Goal: Task Accomplishment & Management: Use online tool/utility

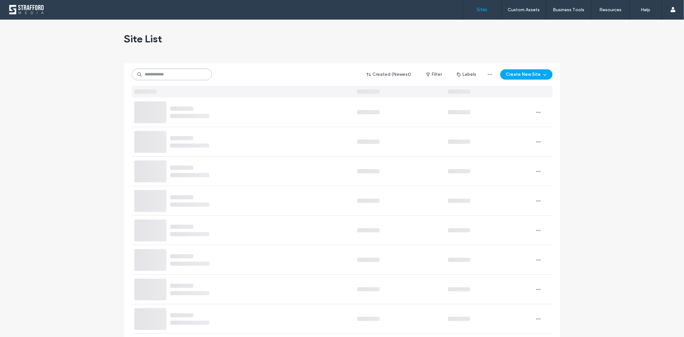
click at [163, 72] on input at bounding box center [172, 75] width 80 height 12
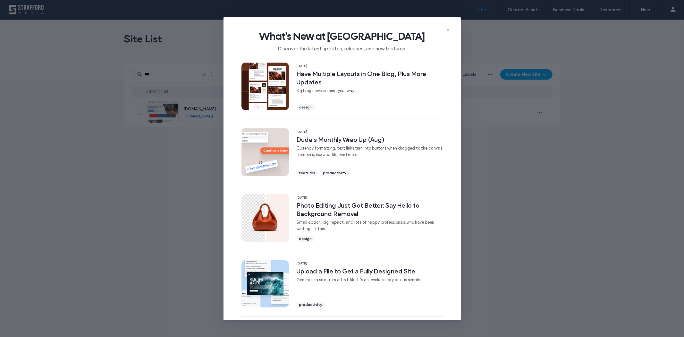
type input "***"
click at [448, 29] on use at bounding box center [447, 29] width 3 height 3
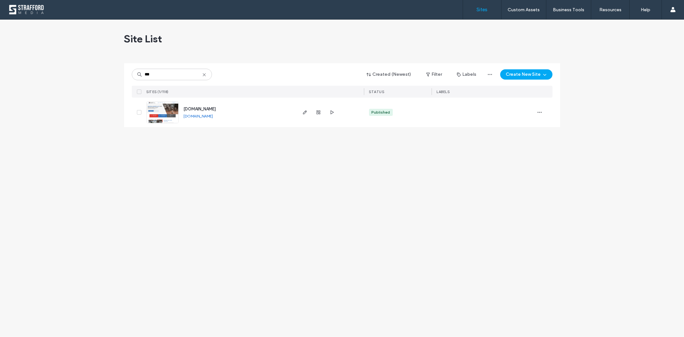
click at [159, 107] on img at bounding box center [162, 124] width 31 height 44
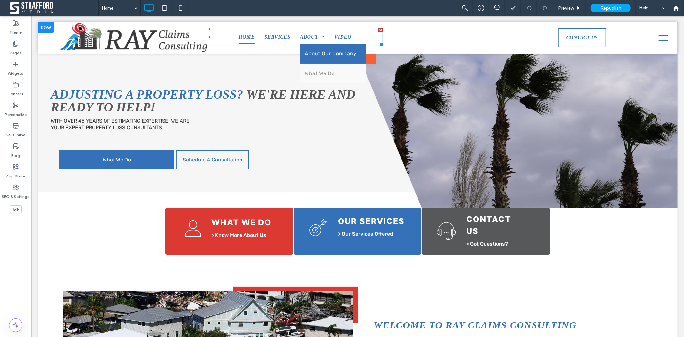
click at [320, 49] on span "About Our Company" at bounding box center [330, 53] width 52 height 10
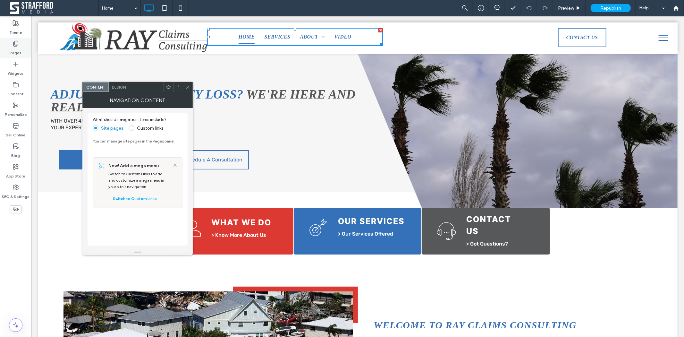
click at [9, 44] on div "Pages" at bounding box center [15, 48] width 31 height 21
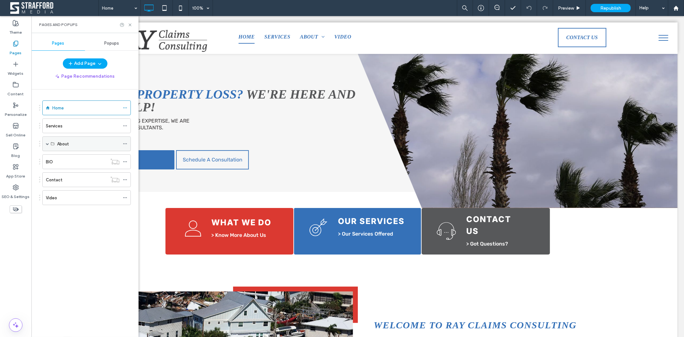
click at [79, 139] on div "About" at bounding box center [88, 144] width 63 height 14
click at [49, 143] on div "About" at bounding box center [86, 143] width 89 height 15
click at [42, 142] on div "About" at bounding box center [86, 143] width 89 height 15
click at [47, 144] on span at bounding box center [47, 143] width 3 height 3
click at [90, 159] on label "About Our Company" at bounding box center [76, 158] width 39 height 11
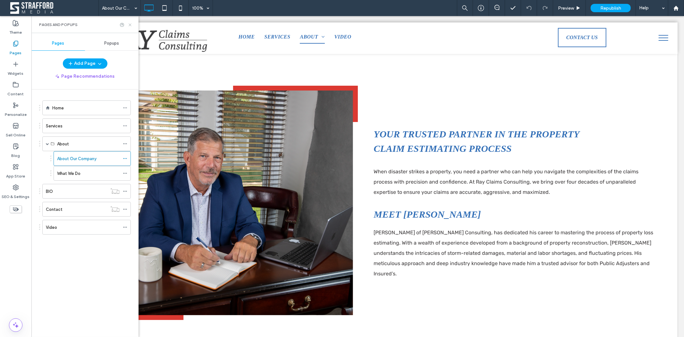
click at [130, 23] on icon at bounding box center [130, 24] width 5 height 5
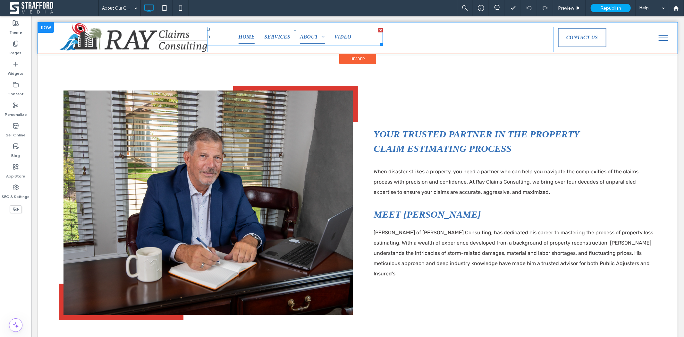
click at [238, 36] on span "Home" at bounding box center [246, 36] width 16 height 13
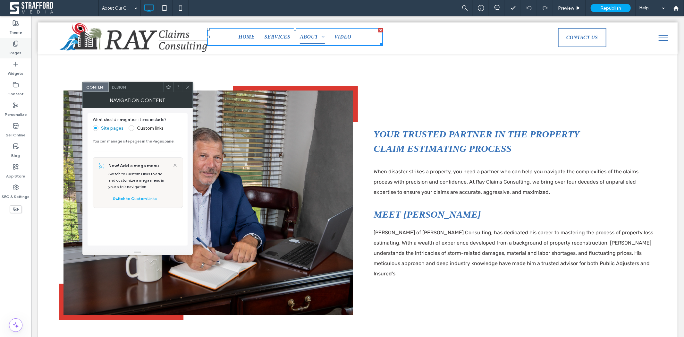
click at [15, 46] on icon at bounding box center [16, 43] width 6 height 6
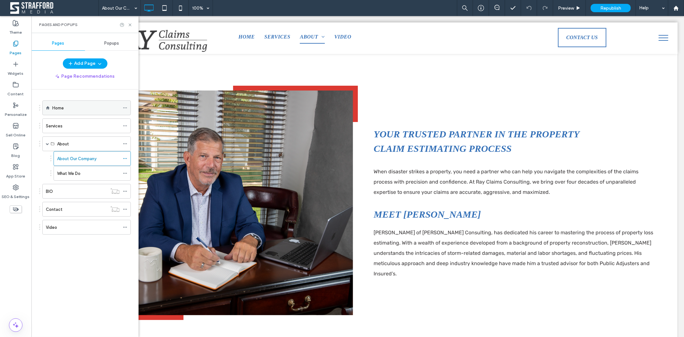
click at [66, 109] on div "Home" at bounding box center [85, 108] width 67 height 7
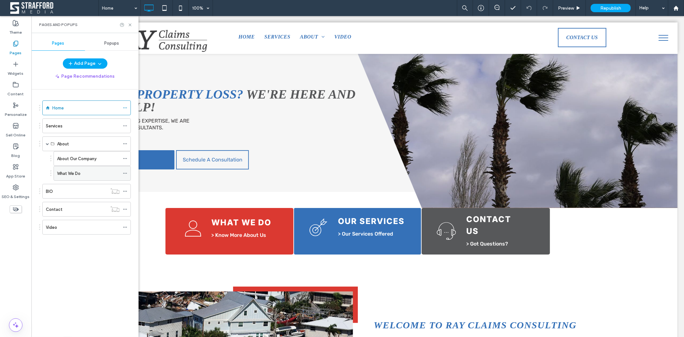
scroll to position [392, 0]
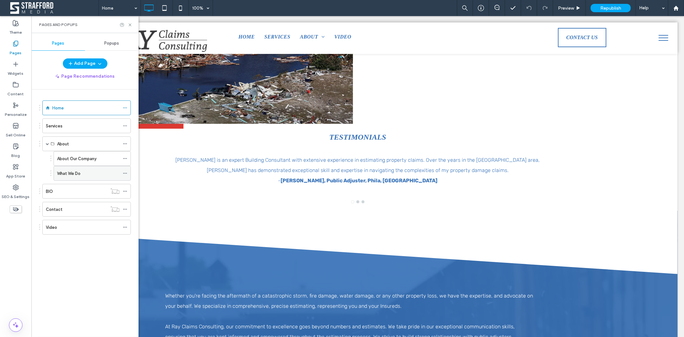
click at [64, 173] on label "What We Do" at bounding box center [68, 173] width 23 height 11
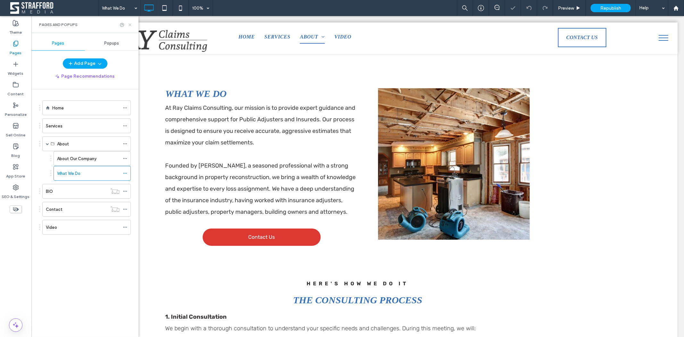
drag, startPoint x: 99, startPoint y: 8, endPoint x: 131, endPoint y: 24, distance: 35.3
click at [131, 24] on icon at bounding box center [130, 24] width 5 height 5
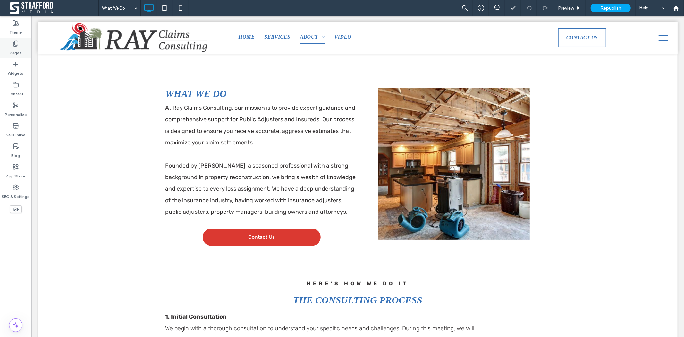
click at [10, 44] on div "Pages" at bounding box center [15, 48] width 31 height 21
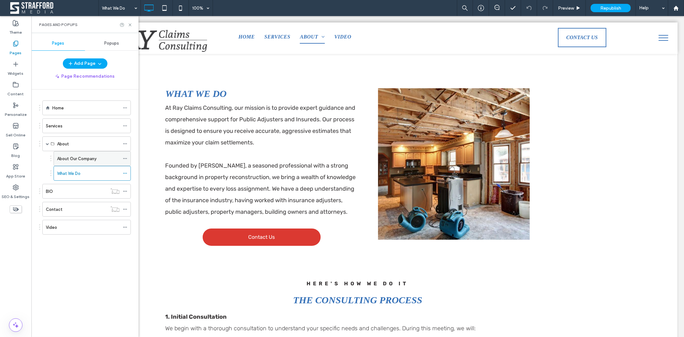
click at [74, 159] on label "About Our Company" at bounding box center [76, 158] width 39 height 11
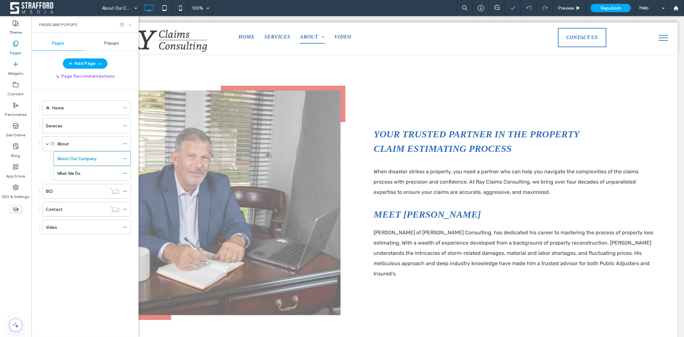
drag, startPoint x: 131, startPoint y: 24, endPoint x: 294, endPoint y: 84, distance: 173.8
click at [131, 24] on icon at bounding box center [130, 24] width 5 height 5
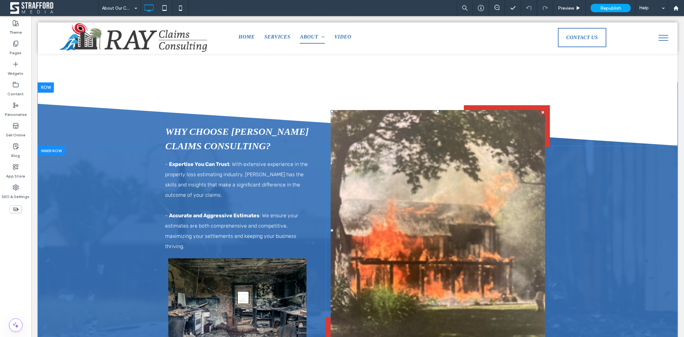
scroll to position [285, 0]
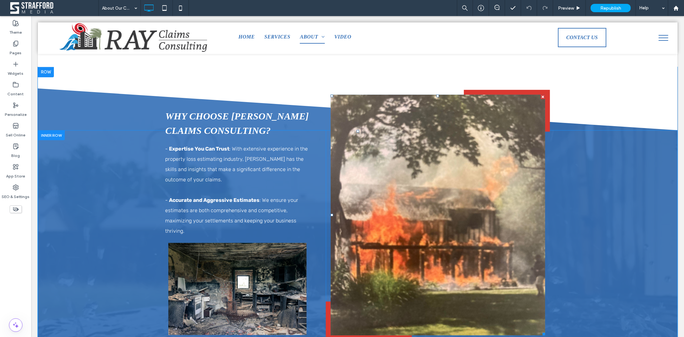
click at [477, 181] on link at bounding box center [438, 214] width 228 height 255
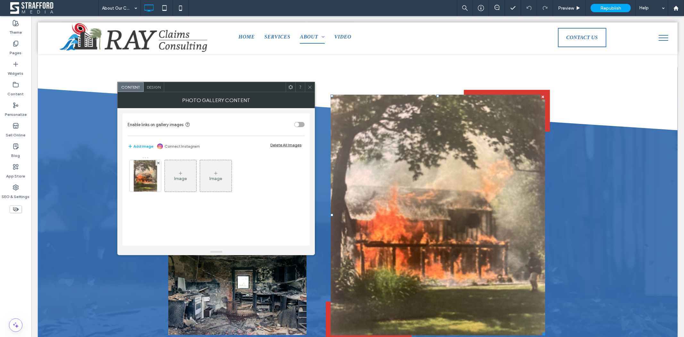
click at [182, 176] on div "Image" at bounding box center [180, 178] width 13 height 5
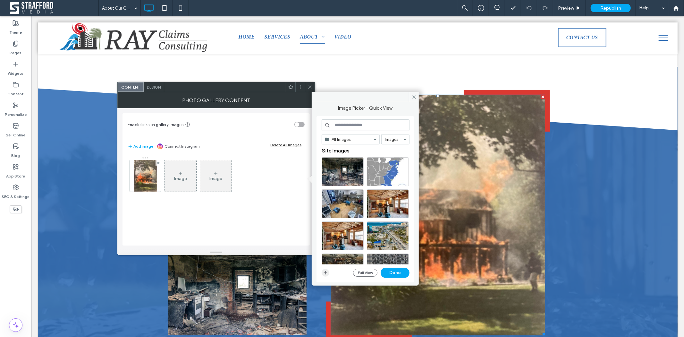
click at [324, 273] on use "button" at bounding box center [326, 273] width 4 height 4
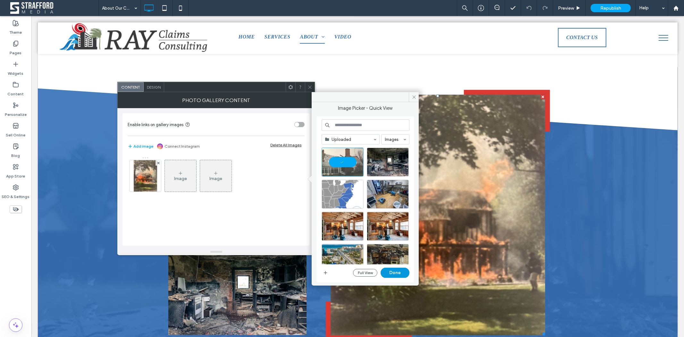
click at [397, 271] on button "Done" at bounding box center [395, 272] width 29 height 10
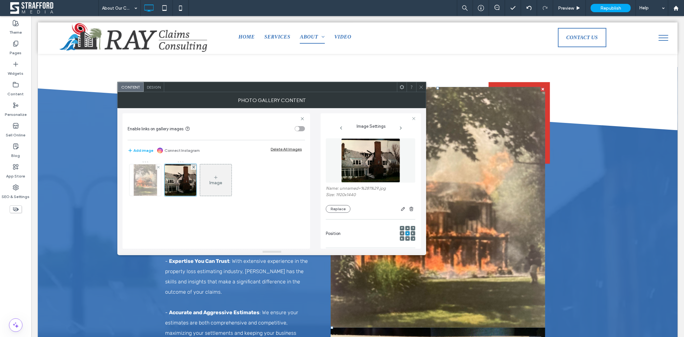
click at [156, 168] on div at bounding box center [158, 166] width 5 height 5
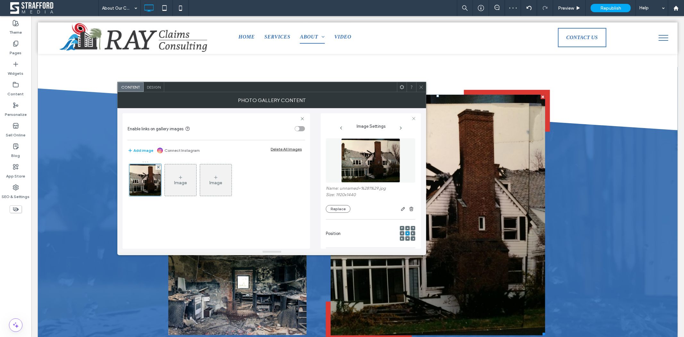
drag, startPoint x: 419, startPoint y: 87, endPoint x: 535, endPoint y: 137, distance: 127.3
click at [419, 87] on icon at bounding box center [421, 87] width 5 height 5
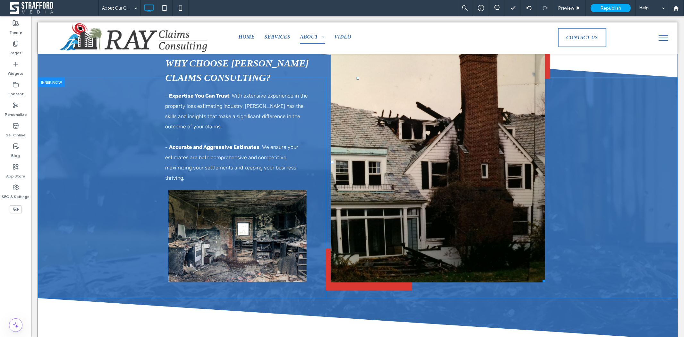
scroll to position [321, 0]
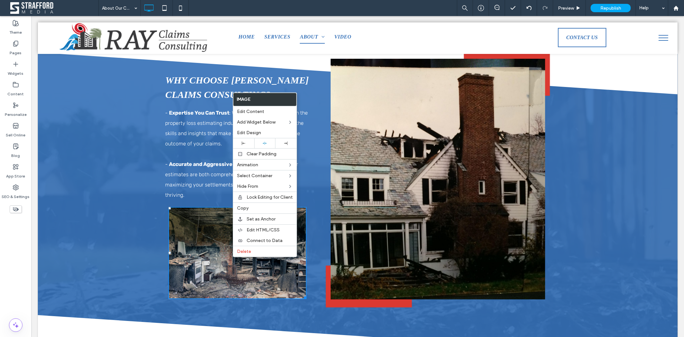
click at [111, 262] on div "WHY CHOOSE RAY CLAIMS CONSULTING? - Expertise You Can Trust : With extensive ex…" at bounding box center [358, 204] width 640 height 221
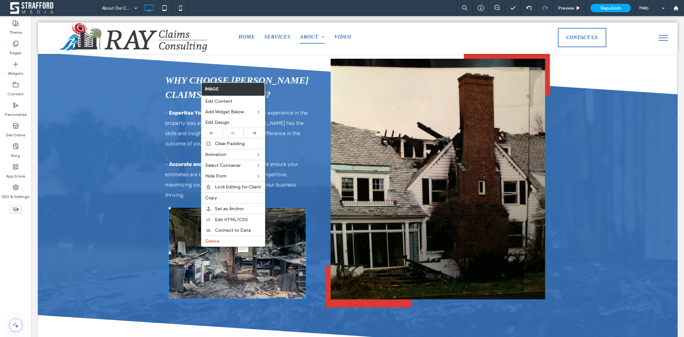
click at [271, 235] on img at bounding box center [237, 253] width 138 height 92
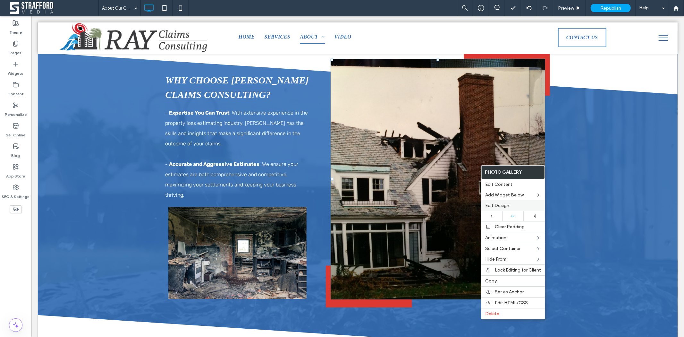
click at [504, 204] on span "Edit Design" at bounding box center [497, 205] width 24 height 5
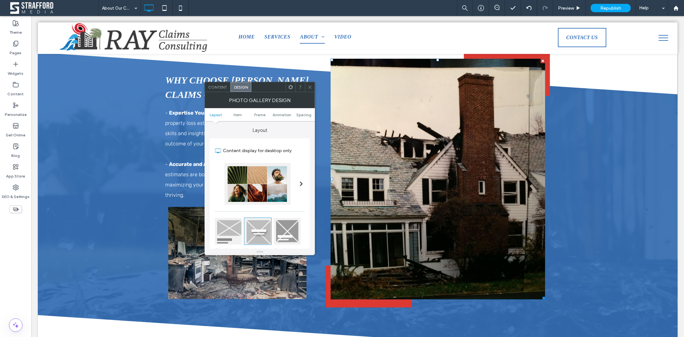
click at [224, 91] on div "Content" at bounding box center [218, 87] width 26 height 10
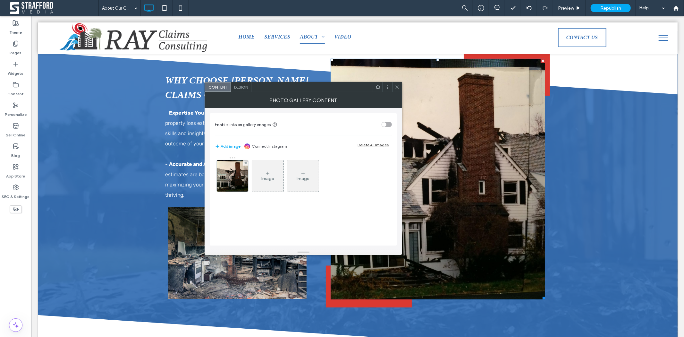
click at [240, 84] on div "Design" at bounding box center [241, 87] width 21 height 10
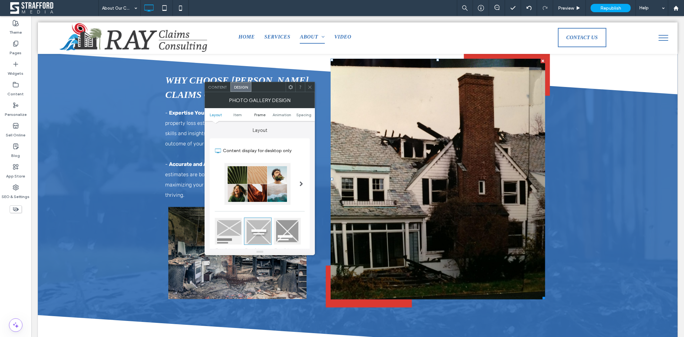
click at [258, 115] on span "Frame" at bounding box center [259, 114] width 11 height 5
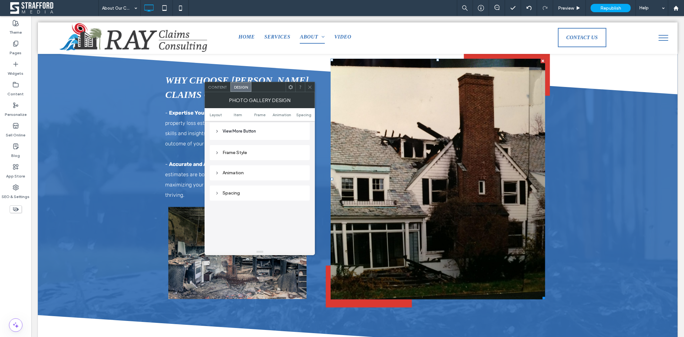
scroll to position [247, 0]
click at [220, 114] on span "Layout" at bounding box center [216, 114] width 12 height 5
click at [229, 159] on div "Images" at bounding box center [260, 159] width 90 height 5
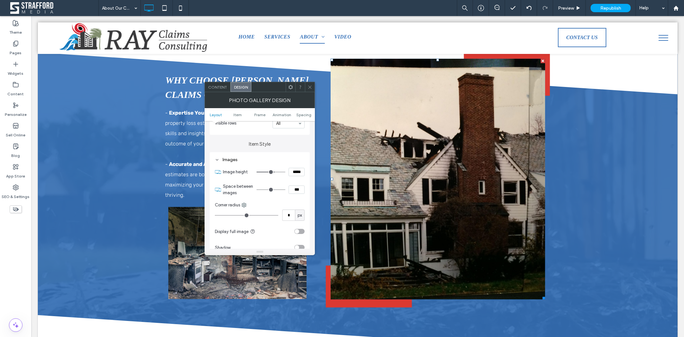
click at [310, 87] on use at bounding box center [310, 86] width 3 height 3
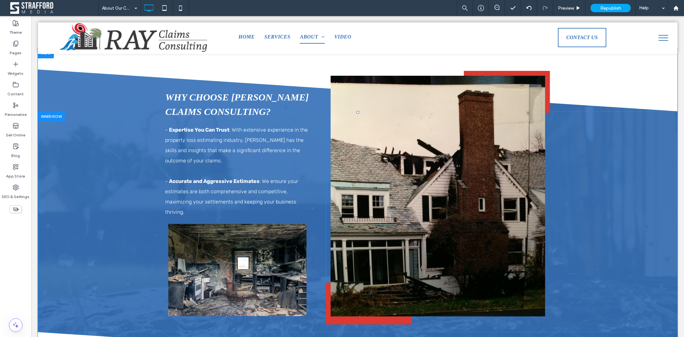
scroll to position [321, 0]
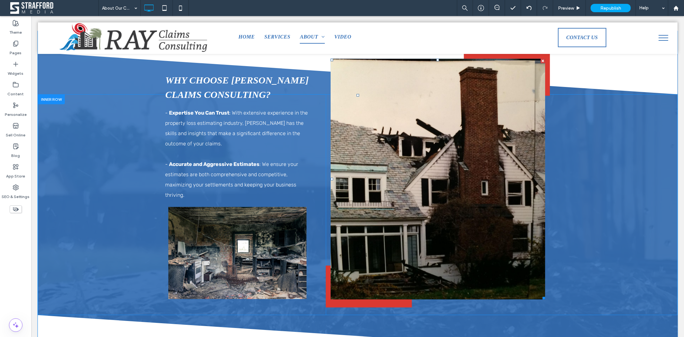
click at [432, 169] on link at bounding box center [438, 178] width 228 height 255
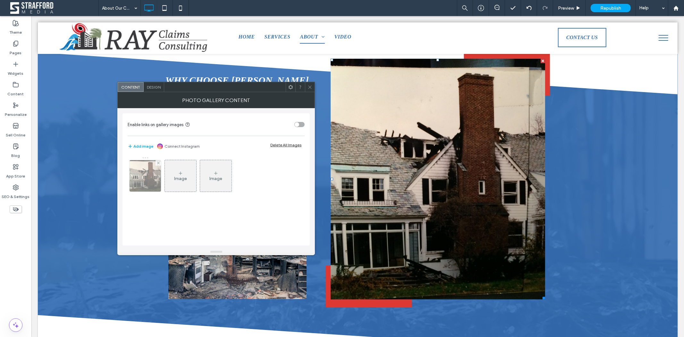
click at [135, 177] on img at bounding box center [145, 175] width 42 height 31
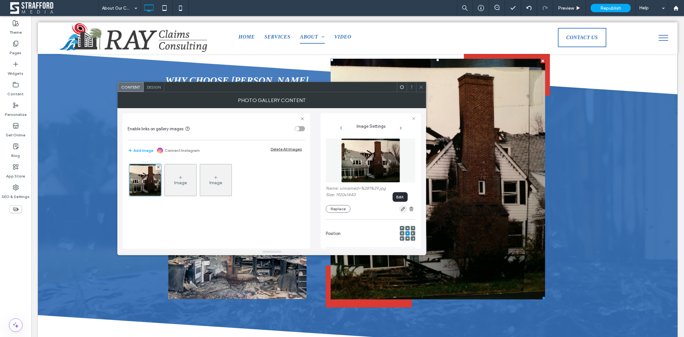
click at [401, 207] on icon "button" at bounding box center [403, 208] width 5 height 5
click at [401, 208] on icon "button" at bounding box center [403, 208] width 5 height 5
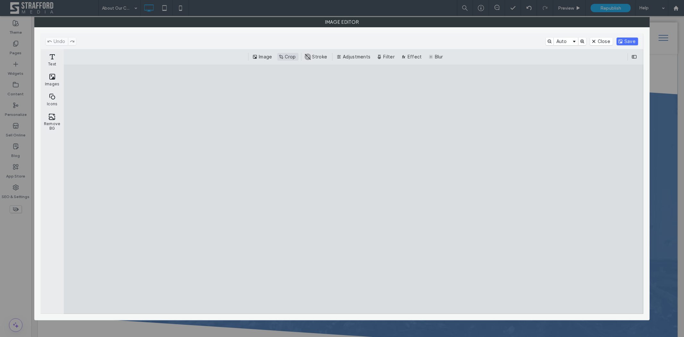
click at [286, 57] on button "Crop" at bounding box center [287, 57] width 21 height 8
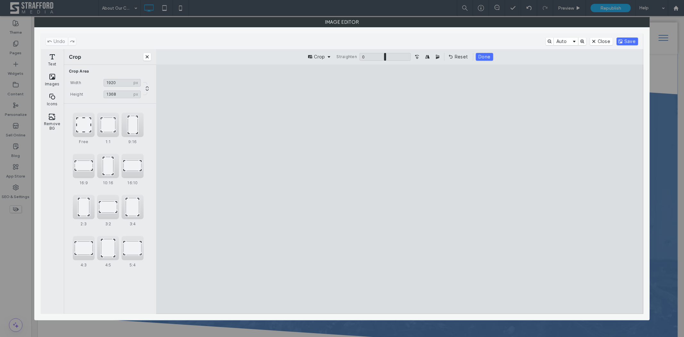
type input "****"
drag, startPoint x: 270, startPoint y: 90, endPoint x: 268, endPoint y: 101, distance: 10.8
click at [400, 189] on cesdk-canvas "Editor canvas" at bounding box center [400, 189] width 0 height 0
click at [634, 40] on button "Save" at bounding box center [627, 42] width 21 height 8
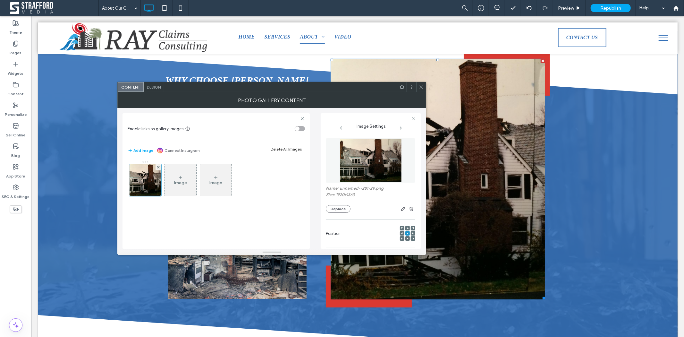
click at [421, 87] on icon at bounding box center [421, 87] width 5 height 5
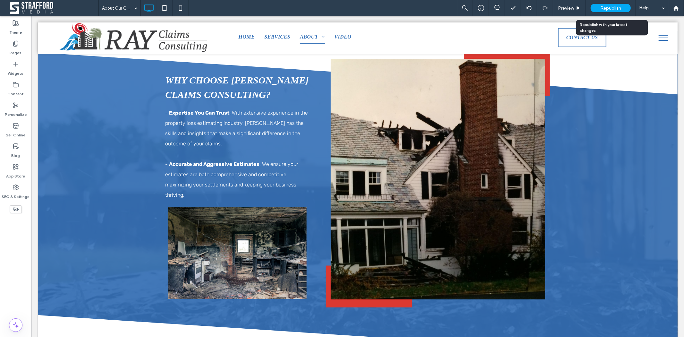
click at [617, 10] on span "Republish" at bounding box center [610, 7] width 21 height 5
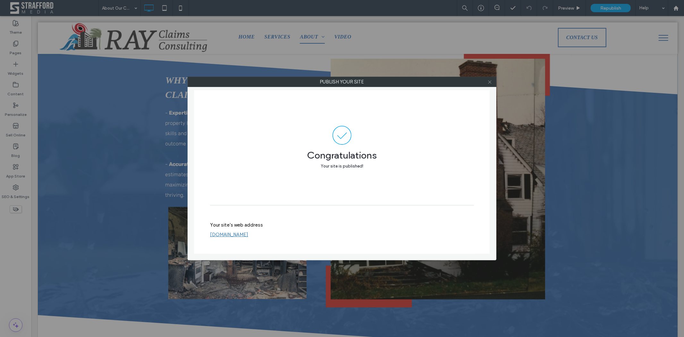
click at [490, 80] on icon at bounding box center [489, 82] width 5 height 5
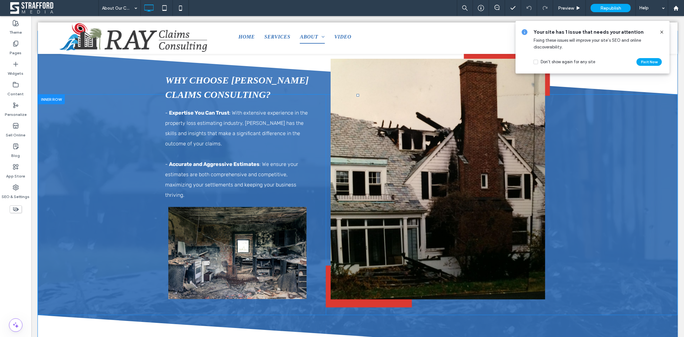
click at [633, 177] on div "WHY CHOOSE RAY CLAIMS CONSULTING? - Expertise You Can Trust : With extensive ex…" at bounding box center [358, 204] width 640 height 221
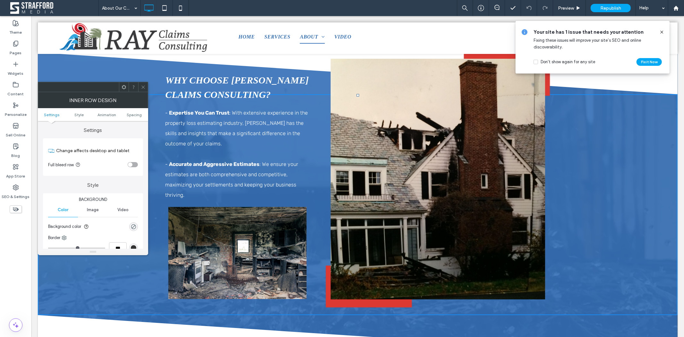
click at [661, 33] on icon at bounding box center [661, 32] width 5 height 5
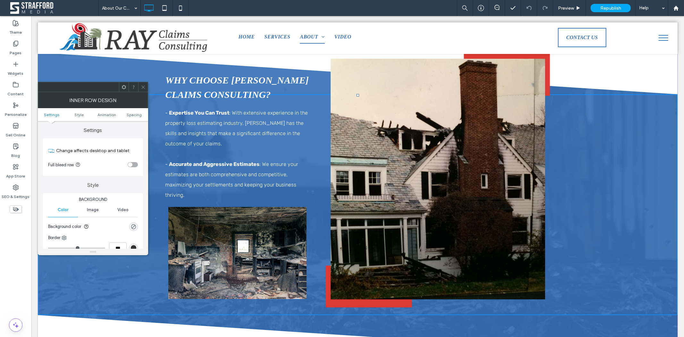
click at [145, 87] on icon at bounding box center [143, 87] width 5 height 5
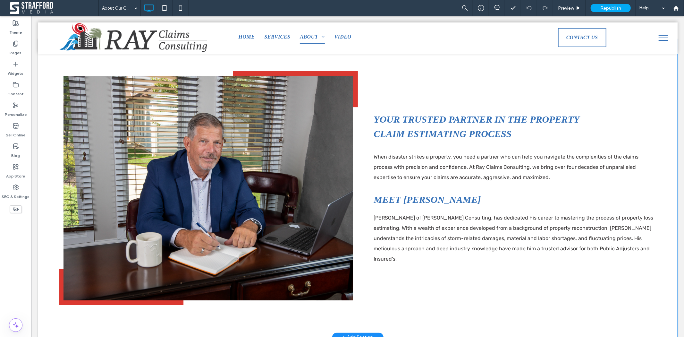
scroll to position [0, 0]
